Goal: Task Accomplishment & Management: Manage account settings

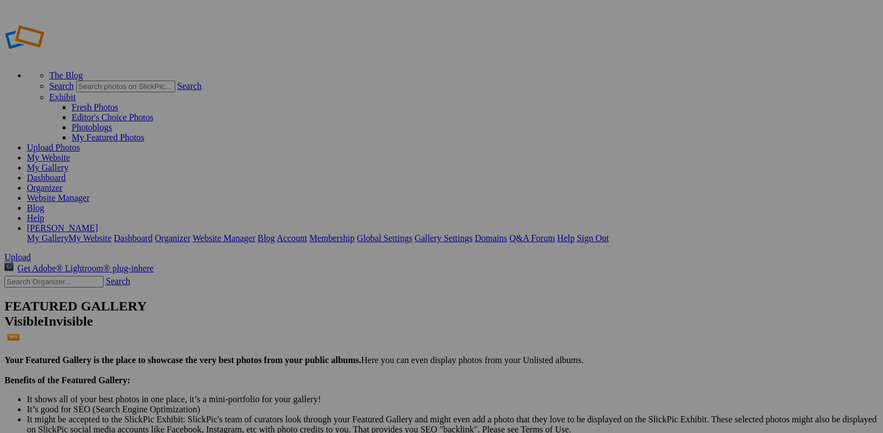
click at [63, 183] on link "Organizer" at bounding box center [45, 188] width 36 height 10
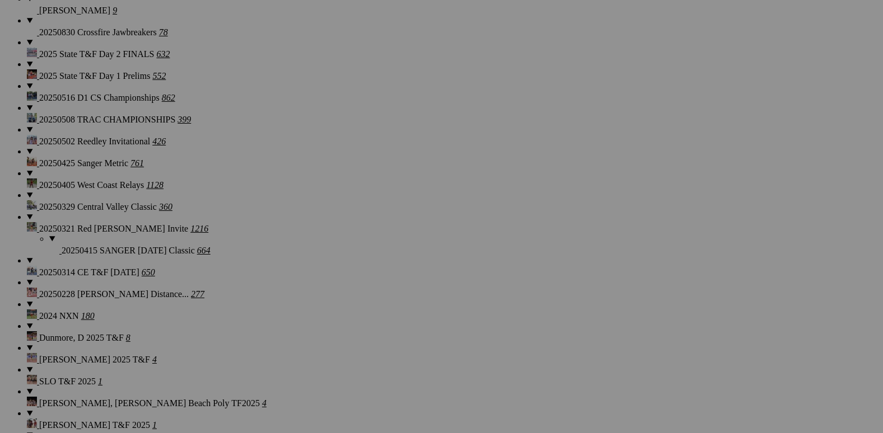
scroll to position [952, 0]
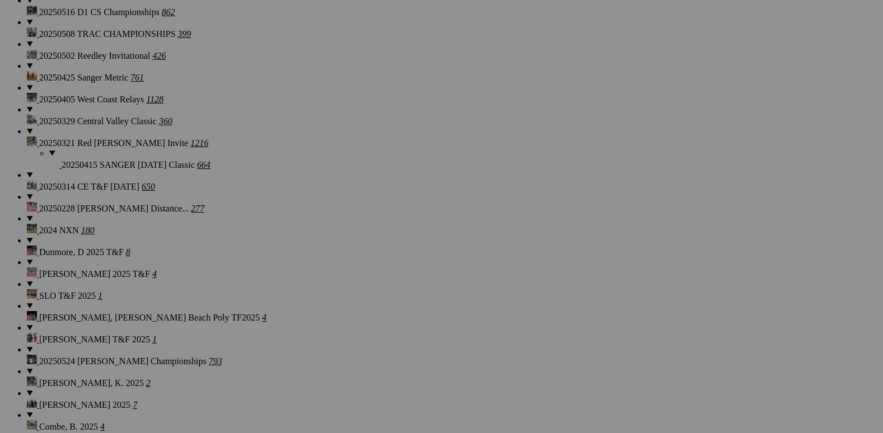
scroll to position [840, 0]
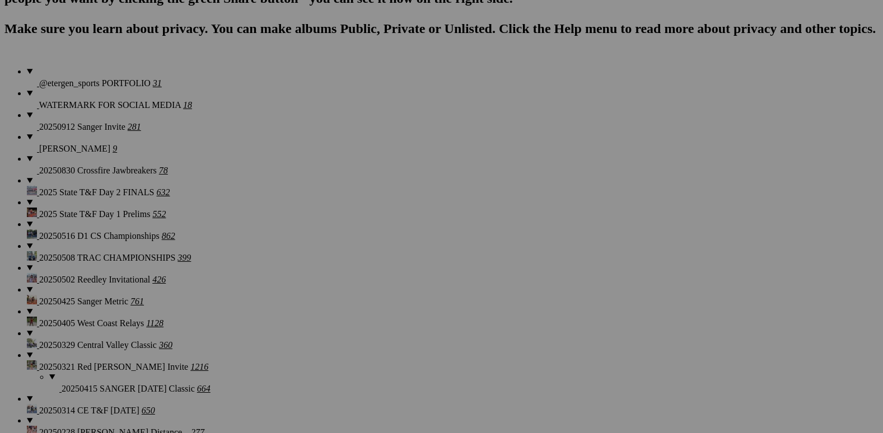
click at [339, 260] on span "Yes" at bounding box center [333, 260] width 13 height 10
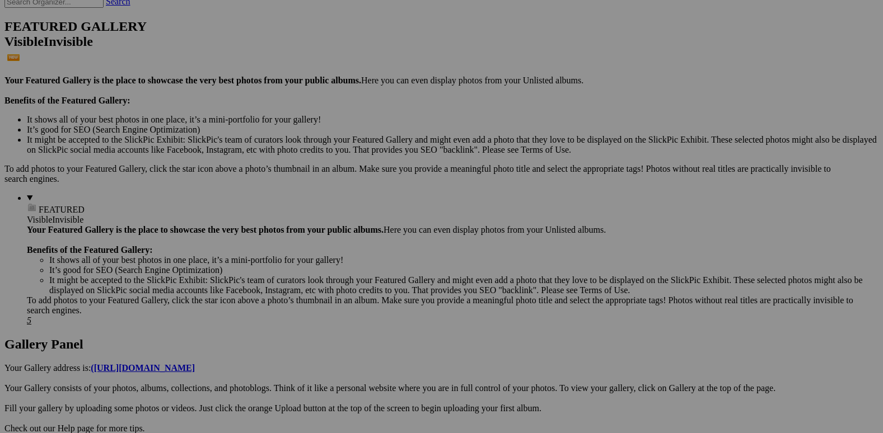
scroll to position [336, 0]
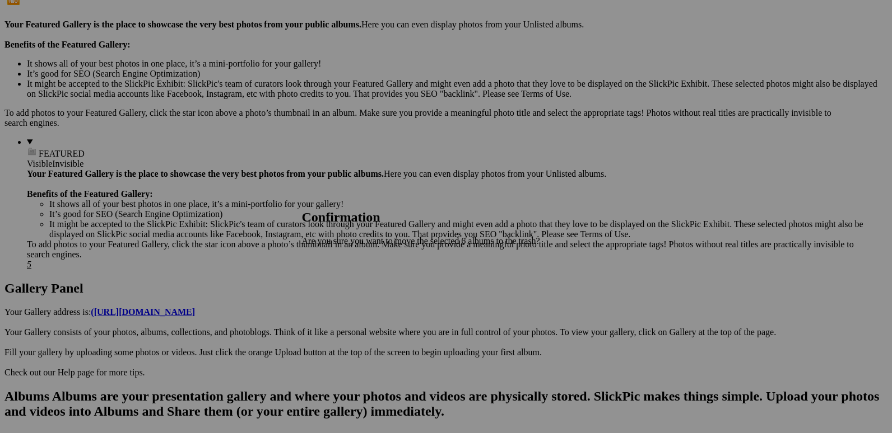
click at [339, 259] on span "Yes" at bounding box center [333, 260] width 13 height 10
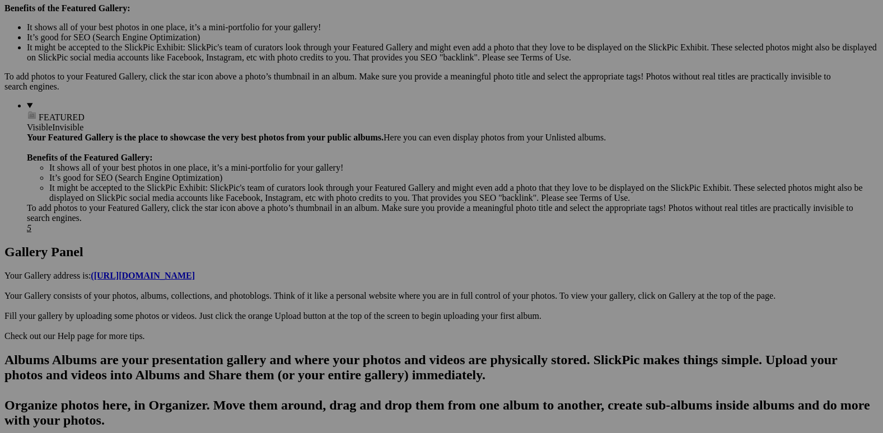
scroll to position [392, 0]
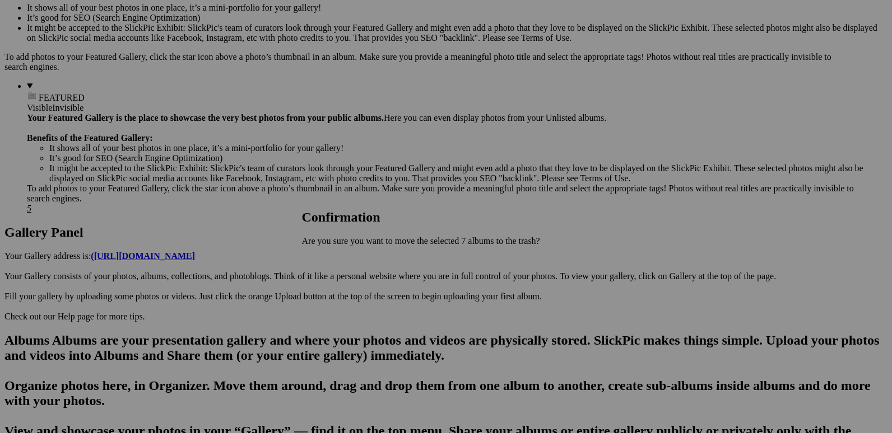
click at [339, 261] on link "Yes" at bounding box center [333, 260] width 13 height 10
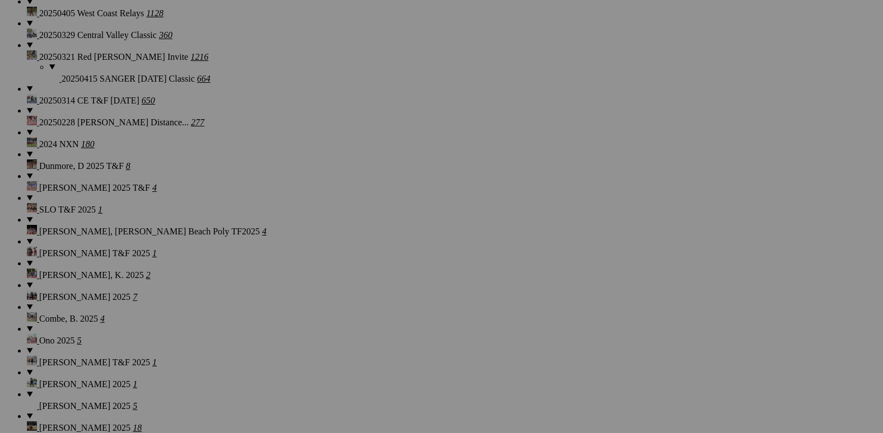
scroll to position [1070, 0]
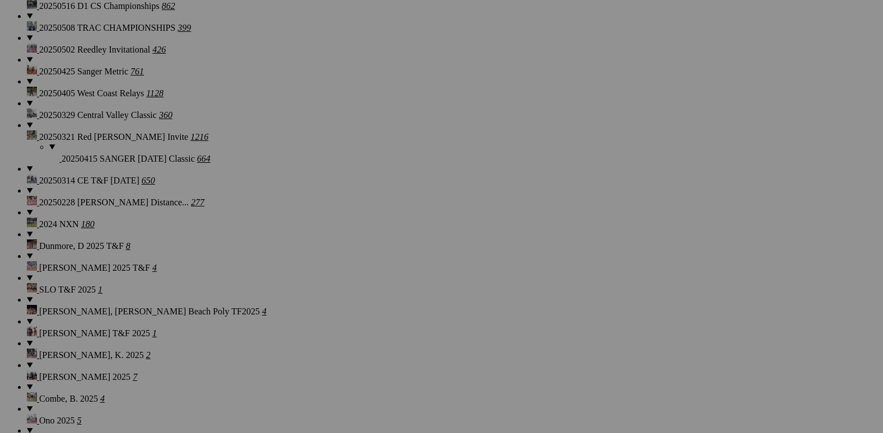
click at [339, 258] on span "Yes" at bounding box center [333, 260] width 13 height 10
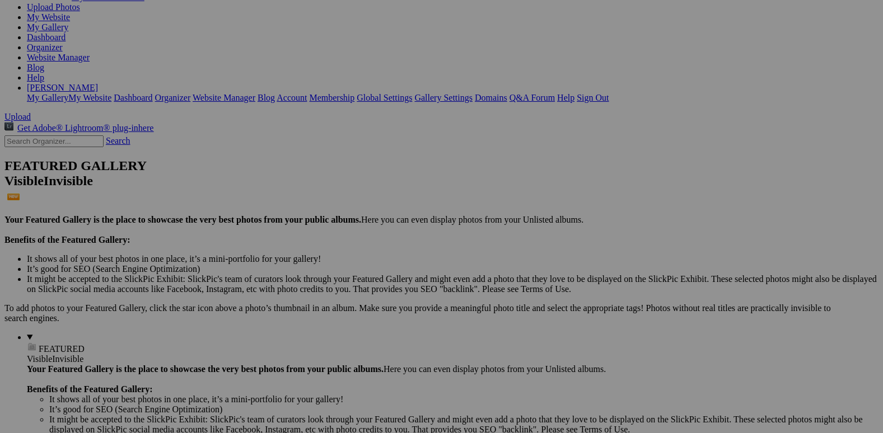
scroll to position [0, 0]
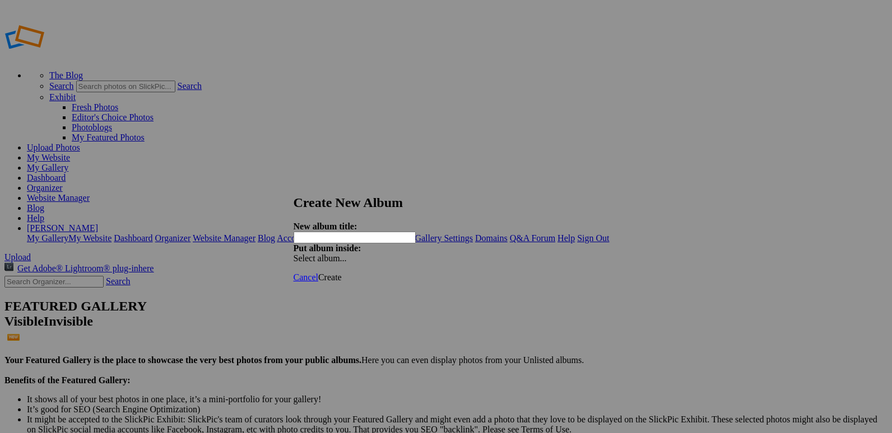
click at [411, 232] on input "text" at bounding box center [354, 238] width 122 height 12
type input "20250913 [GEOGRAPHIC_DATA] 2 mile"
click at [342, 273] on span "Create" at bounding box center [330, 278] width 24 height 10
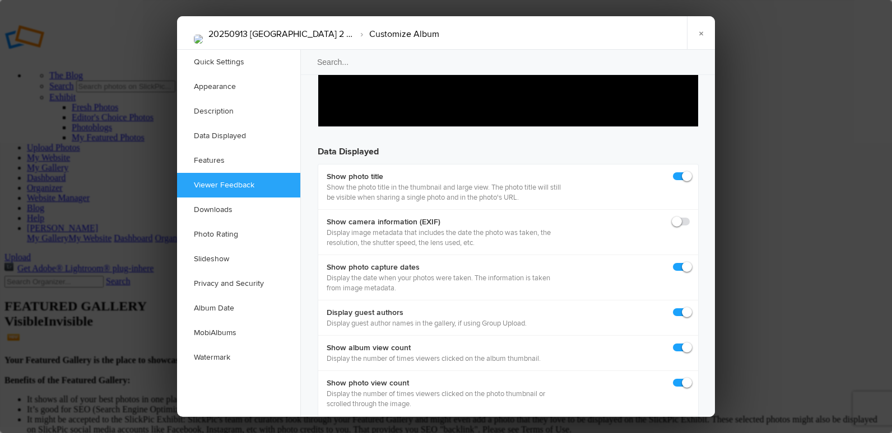
scroll to position [1512, 0]
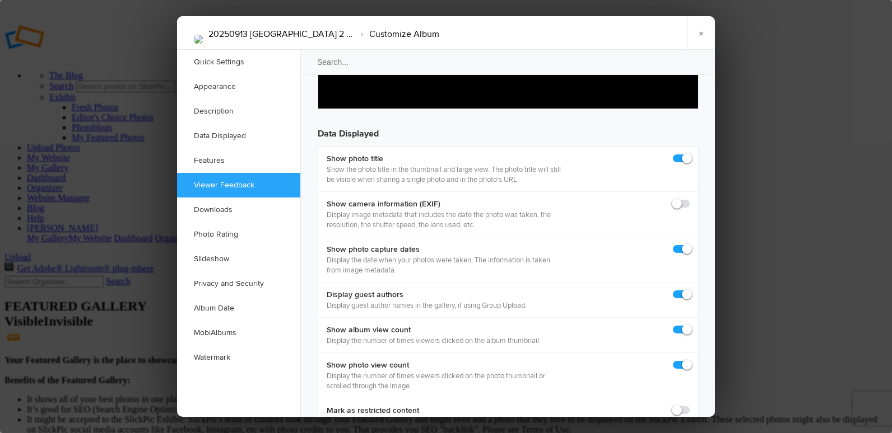
checkbox input "false"
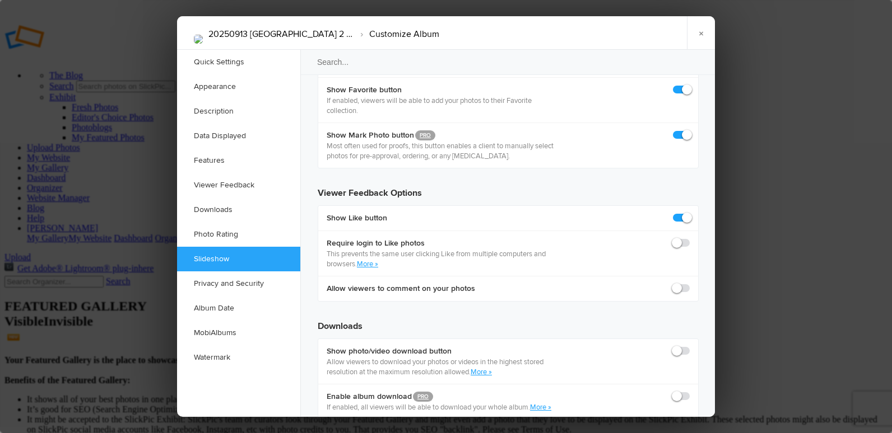
scroll to position [2016, 0]
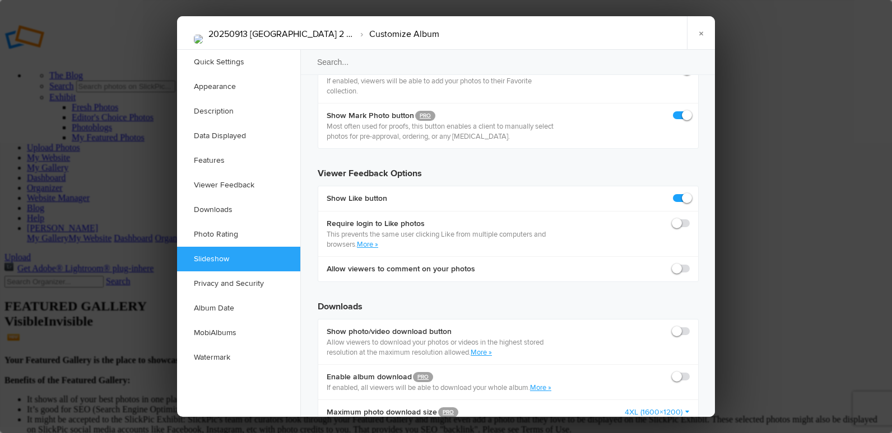
checkbox input "false"
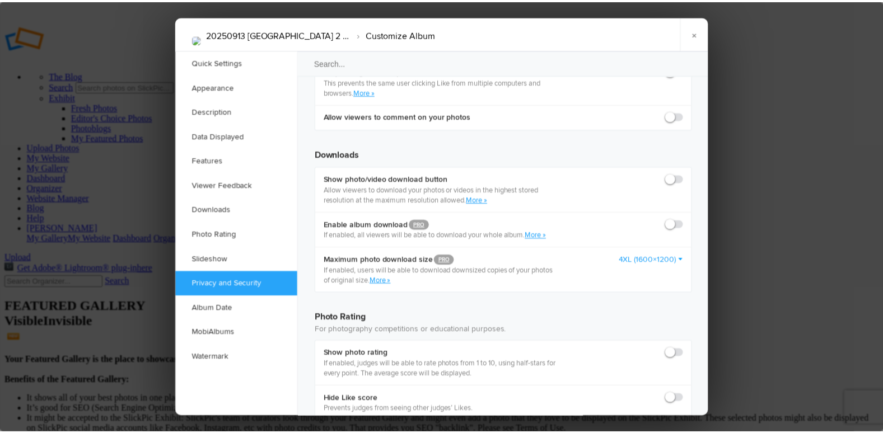
scroll to position [2184, 0]
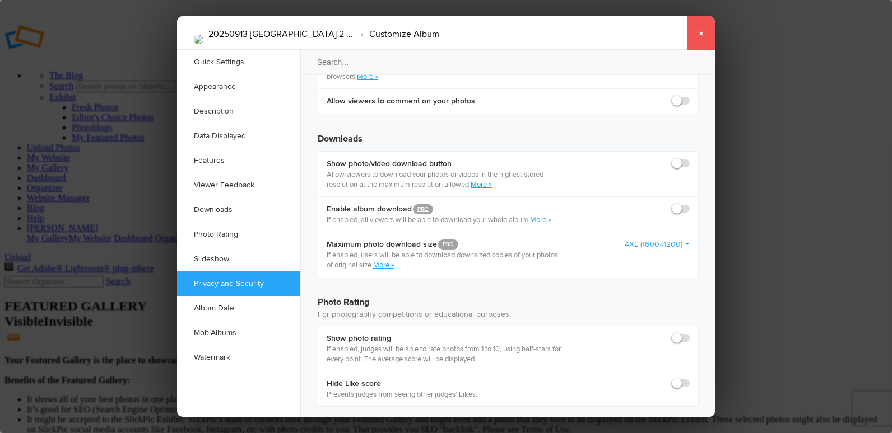
click at [701, 30] on link "×" at bounding box center [701, 33] width 28 height 34
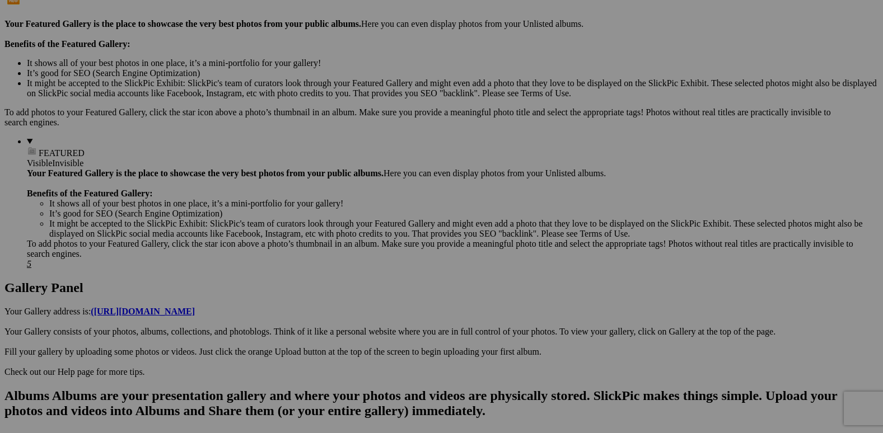
scroll to position [0, 0]
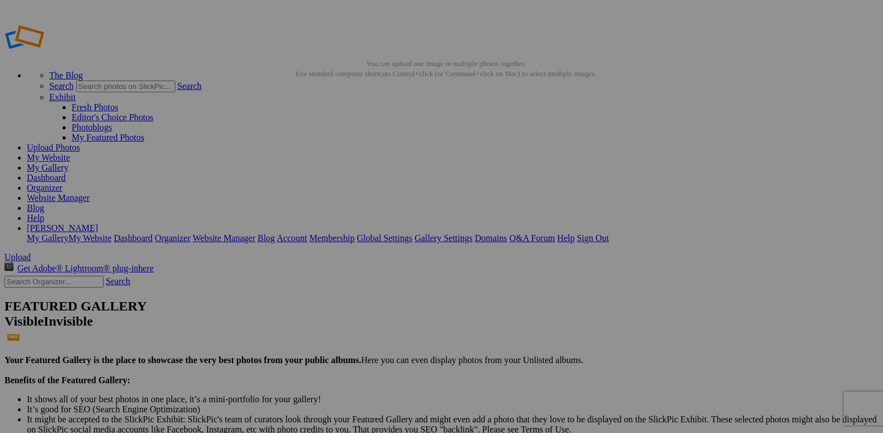
click at [63, 183] on link "Organizer" at bounding box center [45, 188] width 36 height 10
drag, startPoint x: 404, startPoint y: 167, endPoint x: 293, endPoint y: 157, distance: 110.8
drag, startPoint x: 515, startPoint y: 162, endPoint x: 405, endPoint y: 150, distance: 109.8
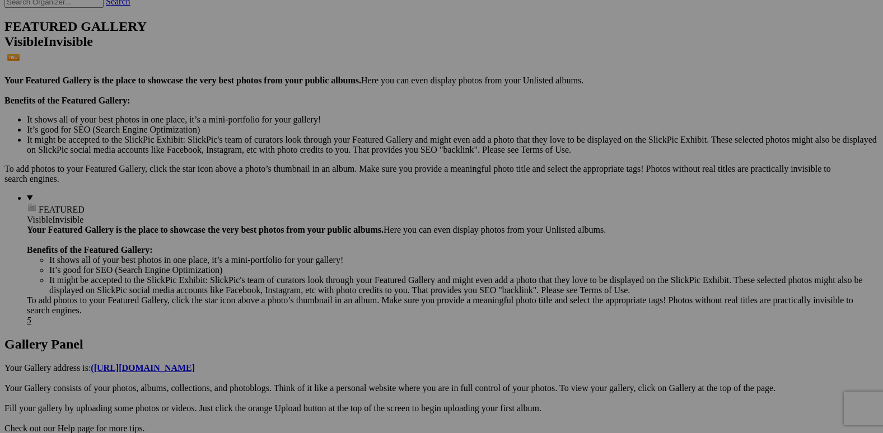
scroll to position [560, 0]
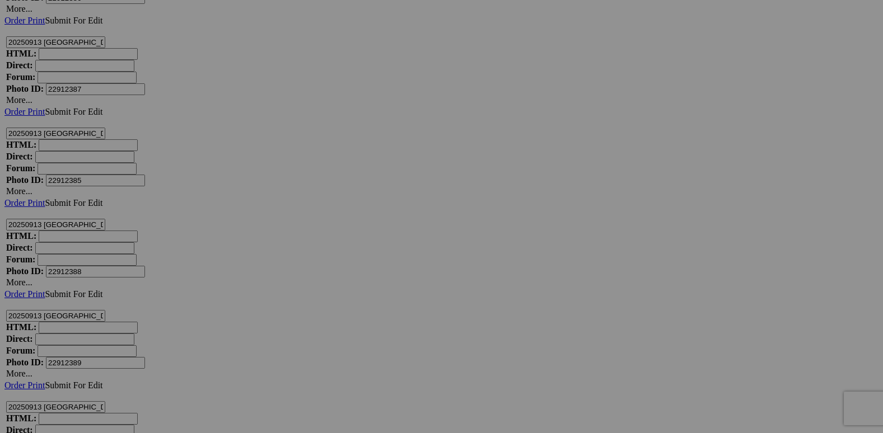
scroll to position [5769, 0]
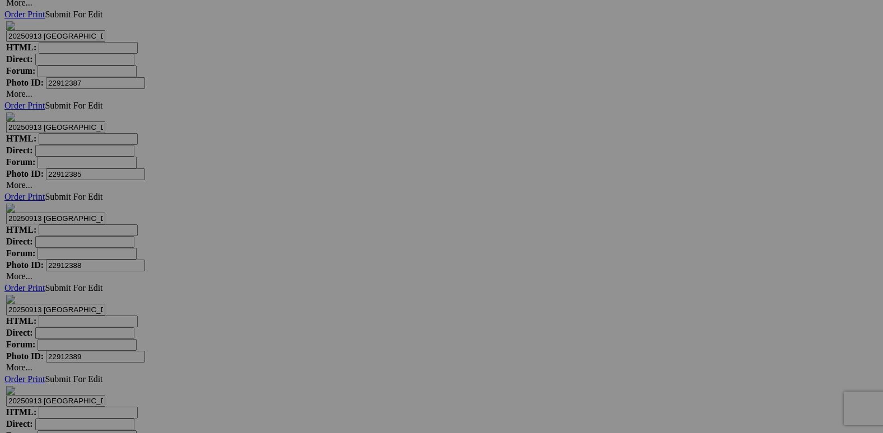
click at [367, 296] on span "Yes" at bounding box center [361, 301] width 13 height 10
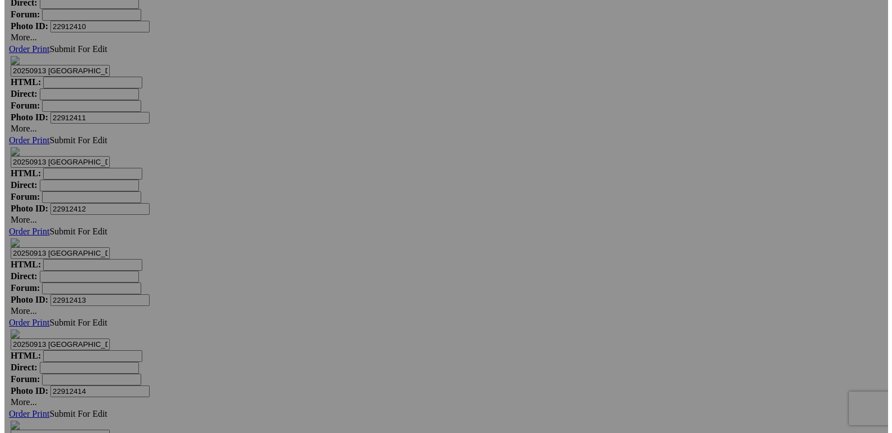
scroll to position [8009, 0]
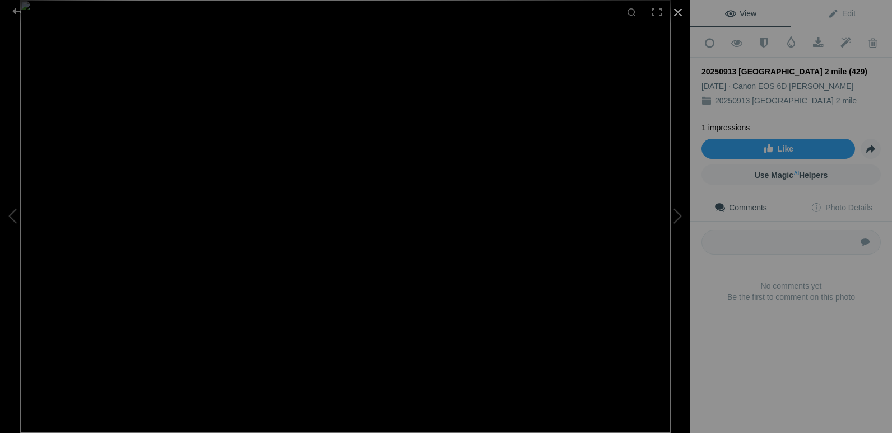
click at [677, 10] on div at bounding box center [677, 12] width 25 height 25
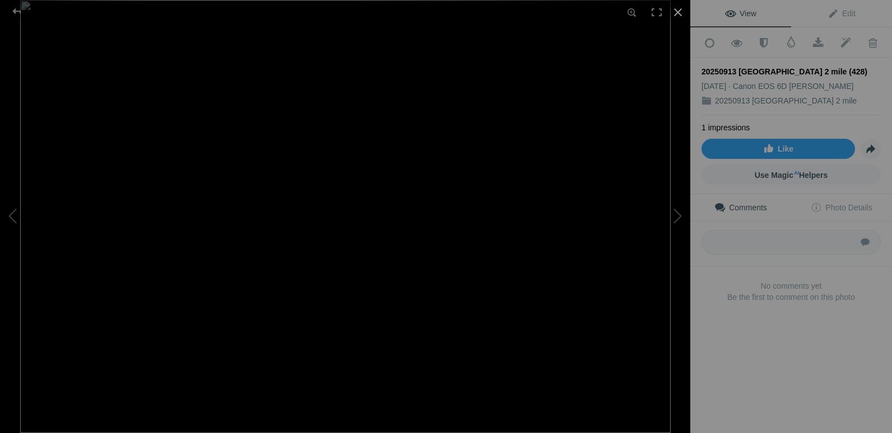
click at [681, 12] on div at bounding box center [677, 12] width 25 height 25
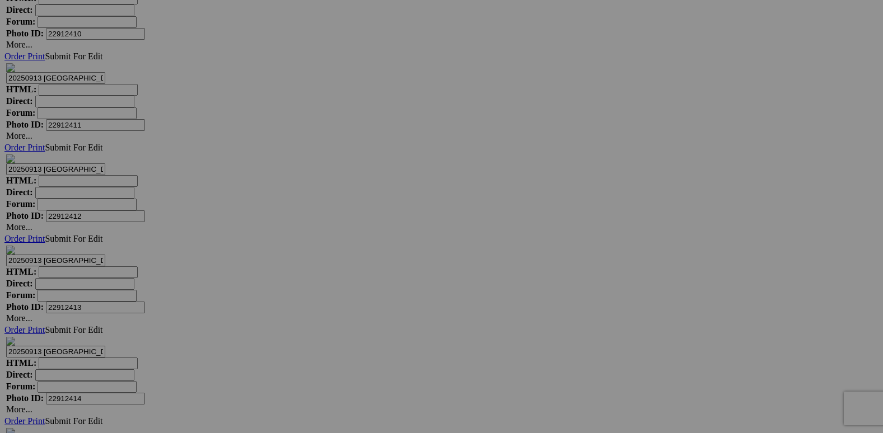
click at [367, 290] on span "Yes" at bounding box center [361, 291] width 13 height 10
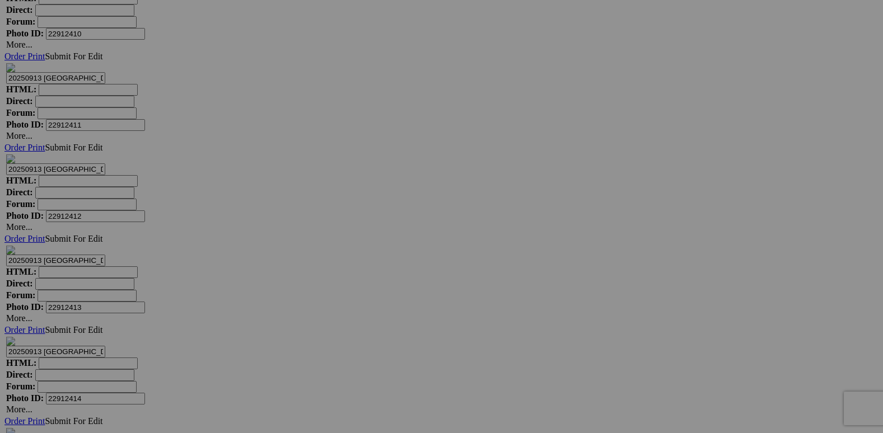
click at [367, 296] on span "Yes" at bounding box center [361, 301] width 13 height 10
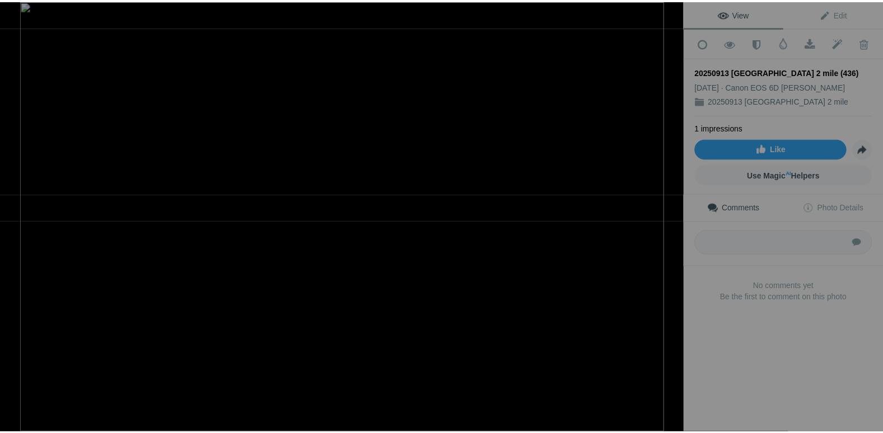
scroll to position [8009, 0]
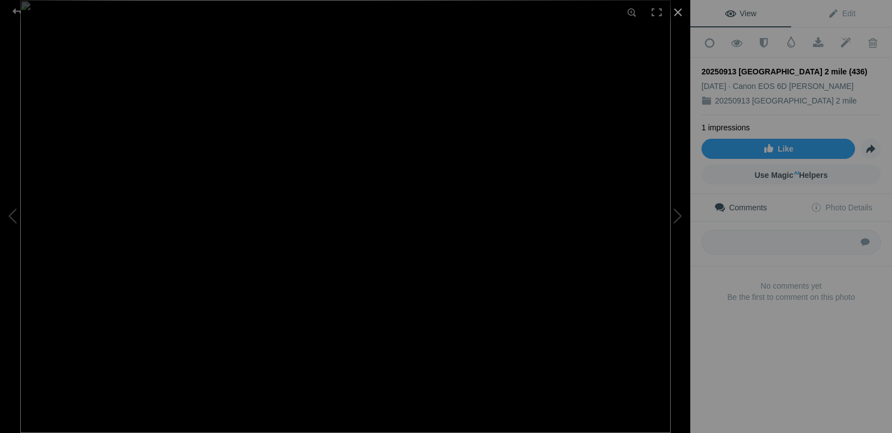
click at [679, 14] on div at bounding box center [677, 12] width 25 height 25
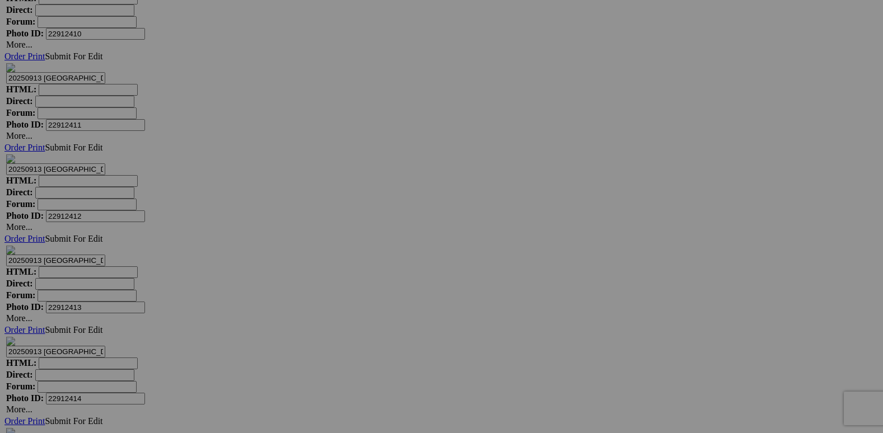
click at [367, 288] on span "Yes" at bounding box center [361, 291] width 13 height 10
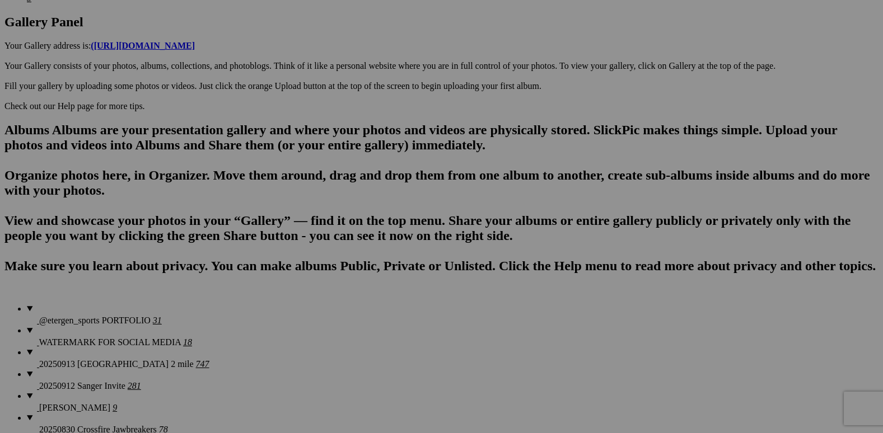
scroll to position [0, 0]
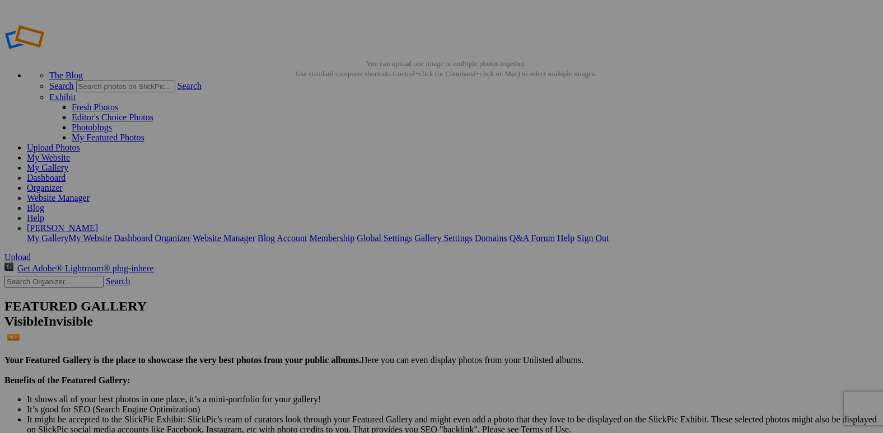
type input "20250913 [GEOGRAPHIC_DATA] 2 mile"
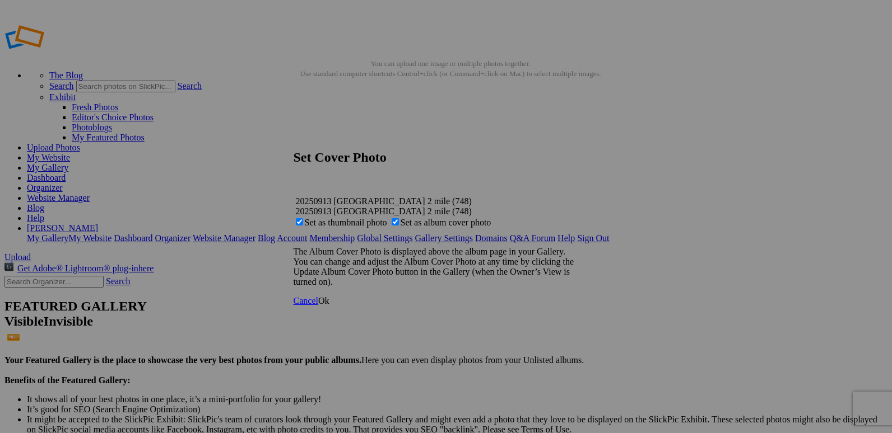
click at [329, 306] on span "Ok" at bounding box center [323, 301] width 11 height 10
